Goal: Complete application form

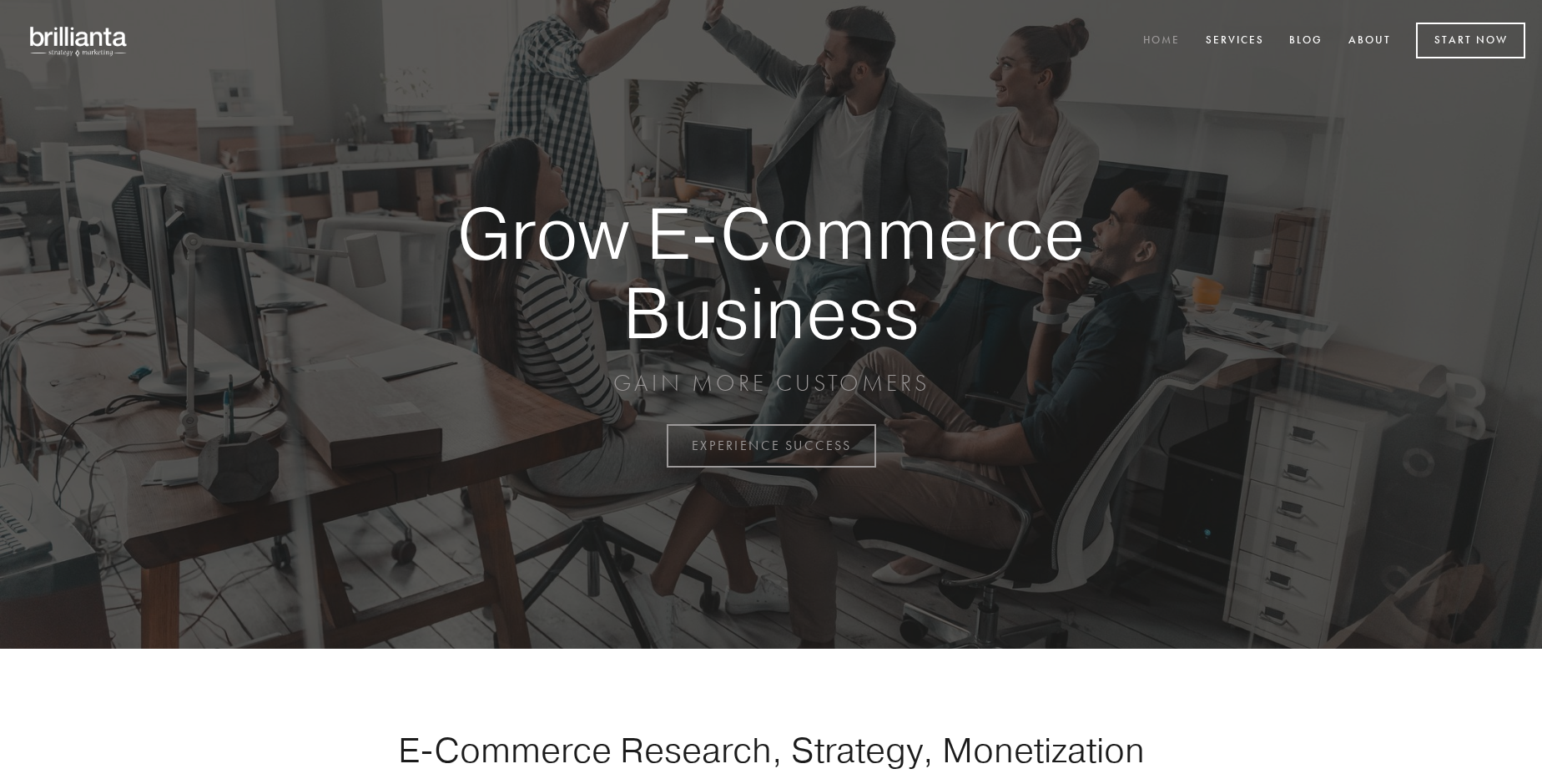
scroll to position [4375, 0]
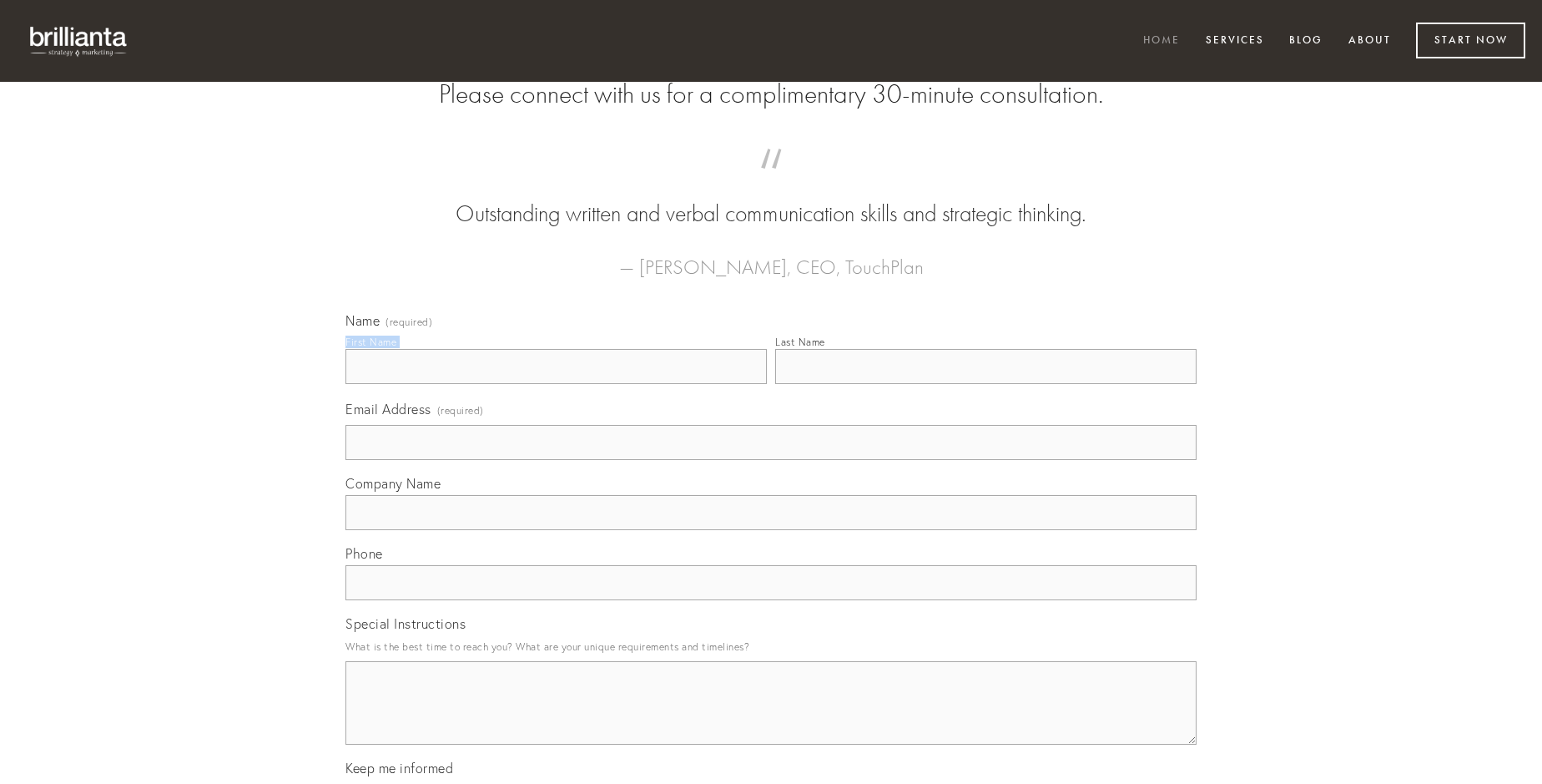
type input "[PERSON_NAME]"
click at [986, 384] on input "Last Name" at bounding box center [986, 366] width 421 height 35
type input "[PERSON_NAME]"
click at [771, 460] on input "Email Address (required)" at bounding box center [771, 442] width 851 height 35
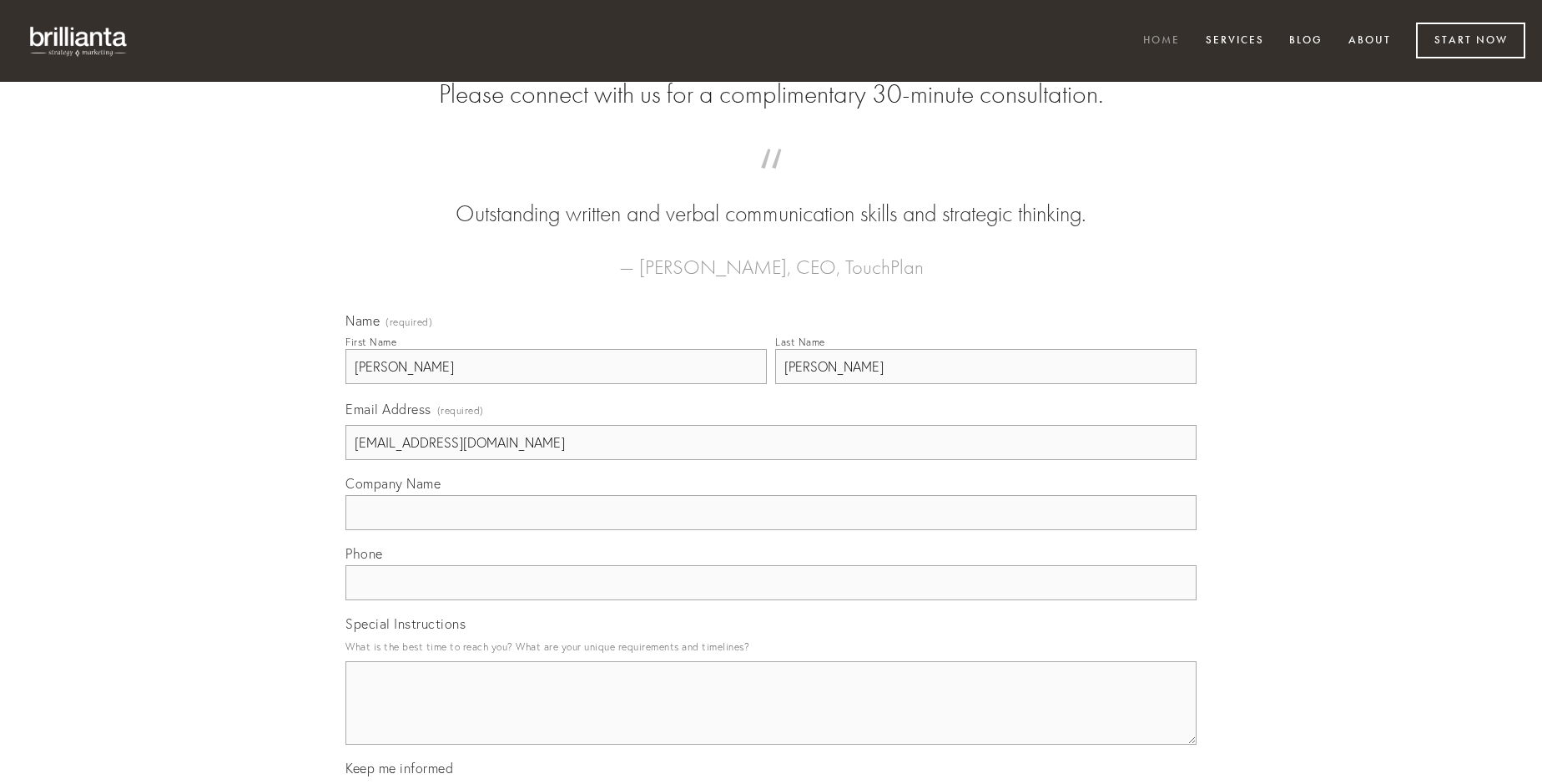
type input "[EMAIL_ADDRESS][DOMAIN_NAME]"
click at [771, 530] on input "Company Name" at bounding box center [771, 512] width 851 height 35
type input "suppellex"
click at [771, 600] on input "text" at bounding box center [771, 583] width 851 height 35
click at [771, 718] on textarea "Special Instructions" at bounding box center [771, 702] width 851 height 83
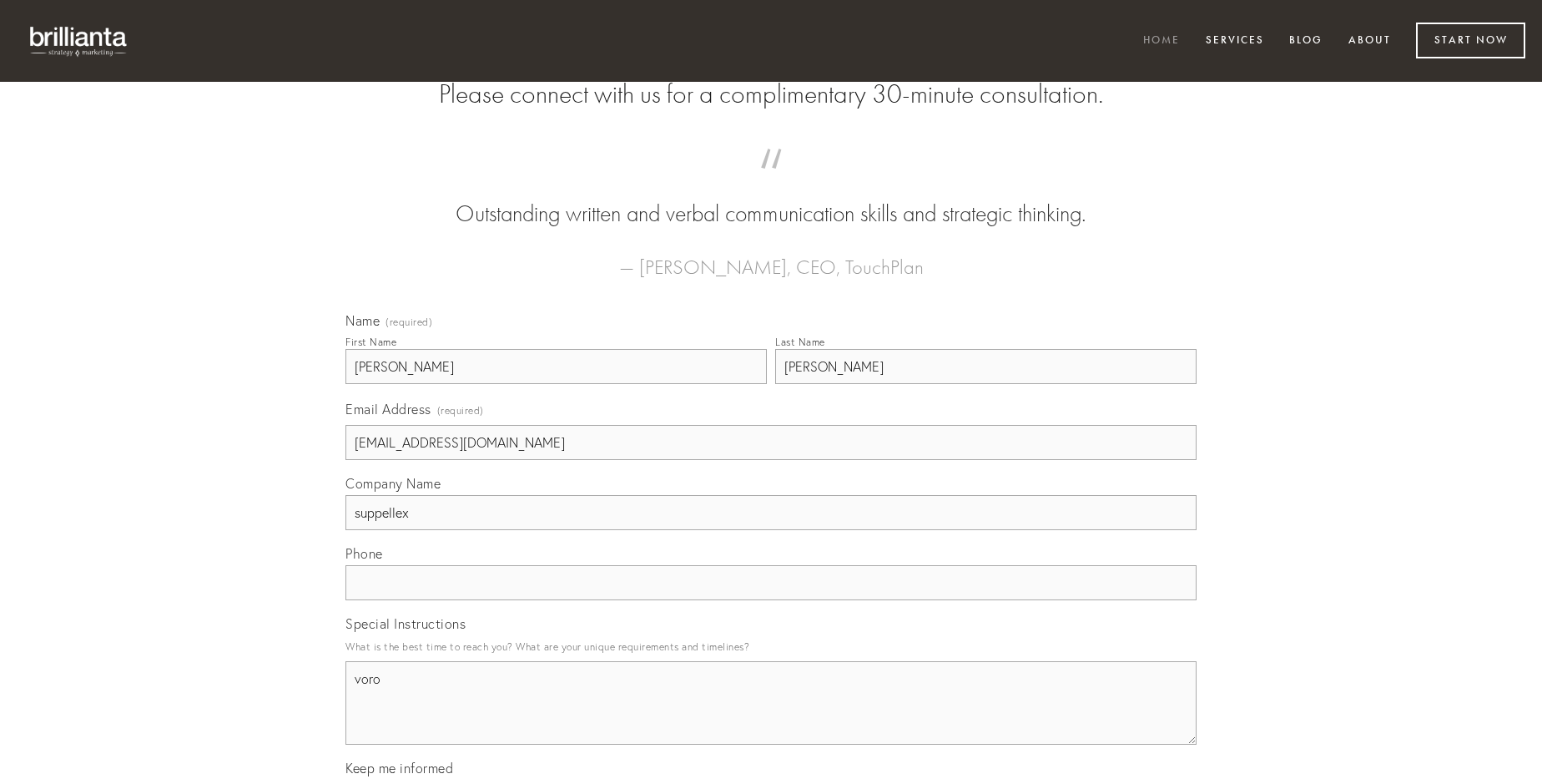
type textarea "voro"
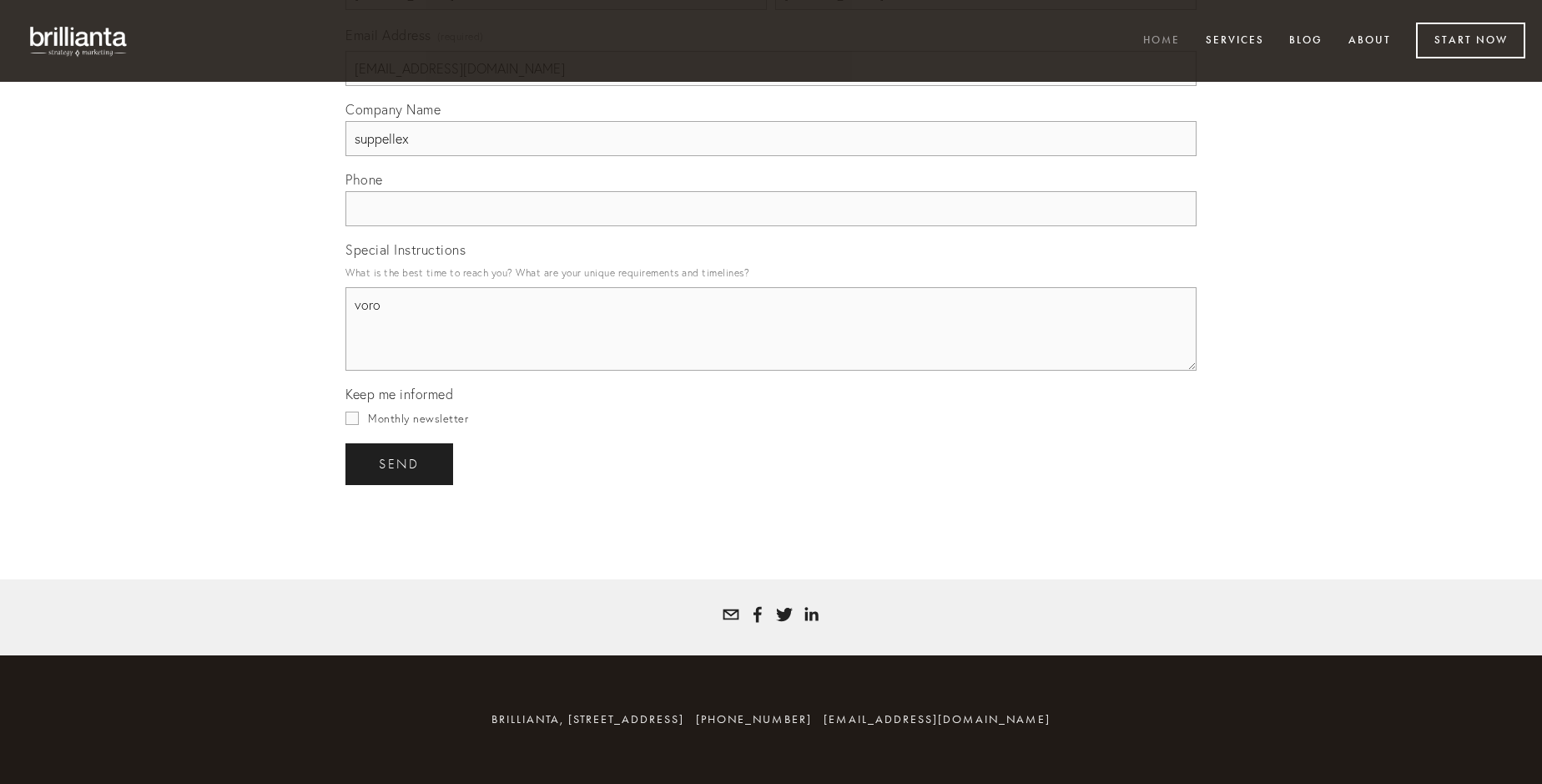
click at [400, 463] on span "send" at bounding box center [399, 464] width 41 height 15
